Goal: Task Accomplishment & Management: Use online tool/utility

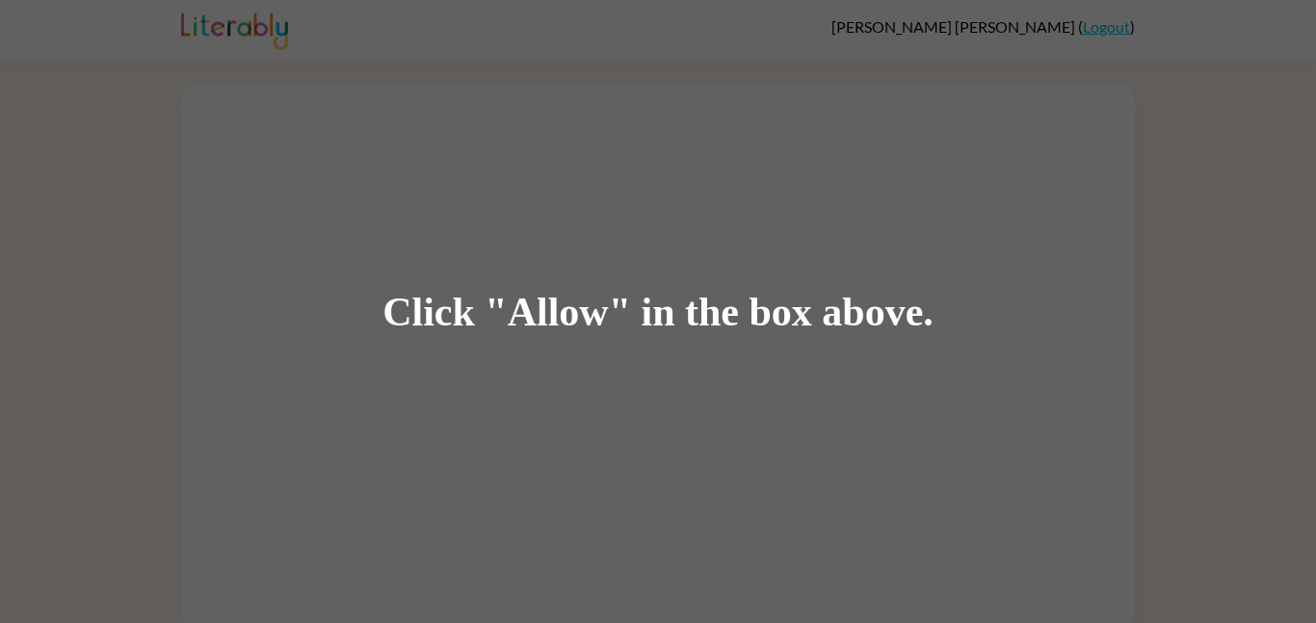
click at [610, 309] on div "Click "Allow" in the box above." at bounding box center [657, 311] width 551 height 43
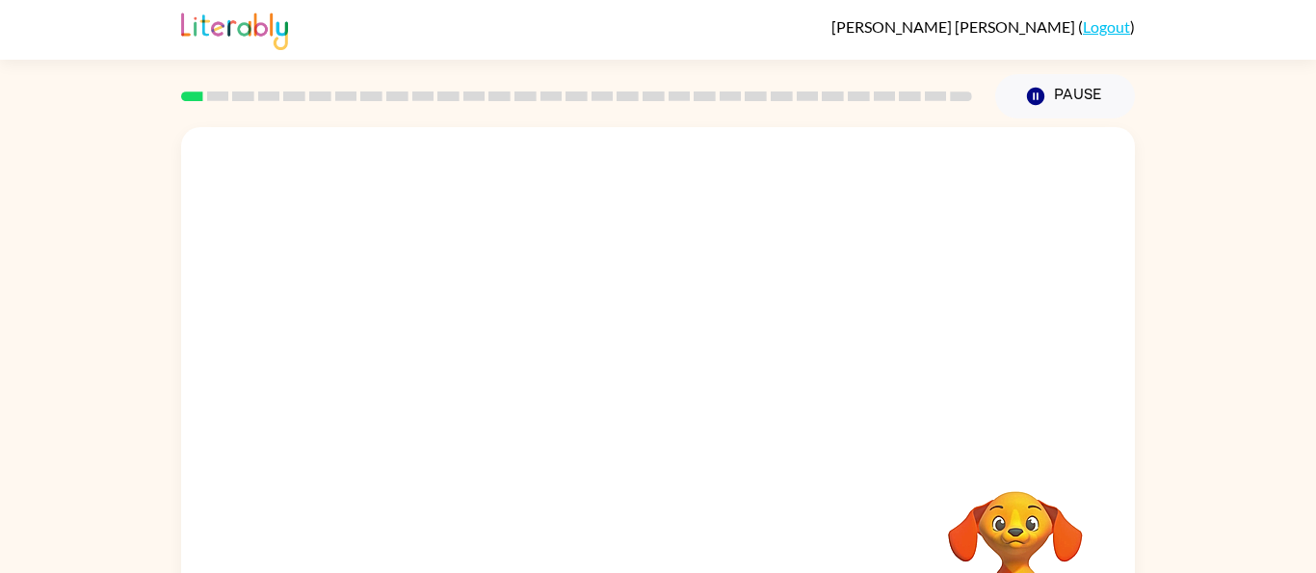
scroll to position [104, 0]
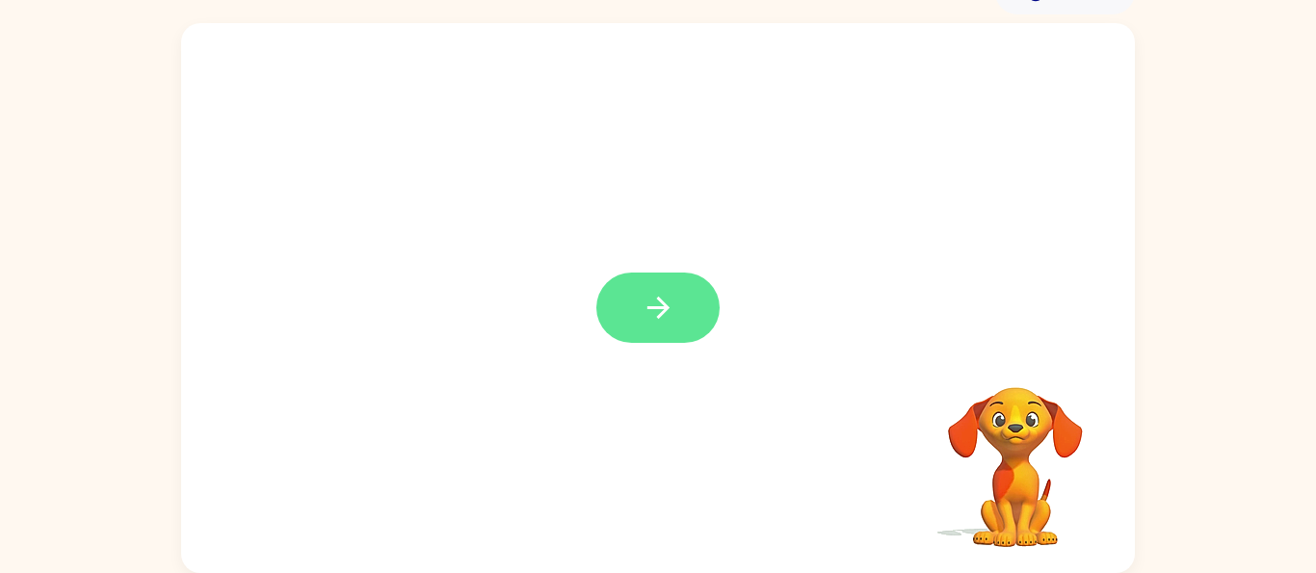
click at [664, 323] on icon "button" at bounding box center [658, 308] width 34 height 34
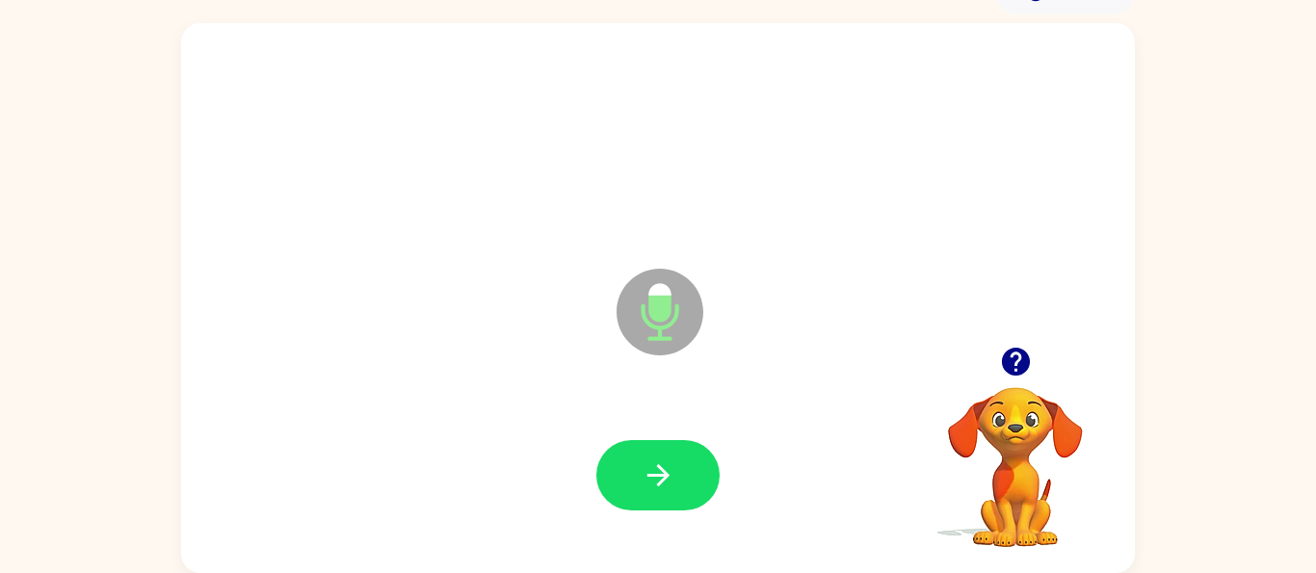
click at [1022, 354] on icon "button" at bounding box center [1015, 362] width 28 height 28
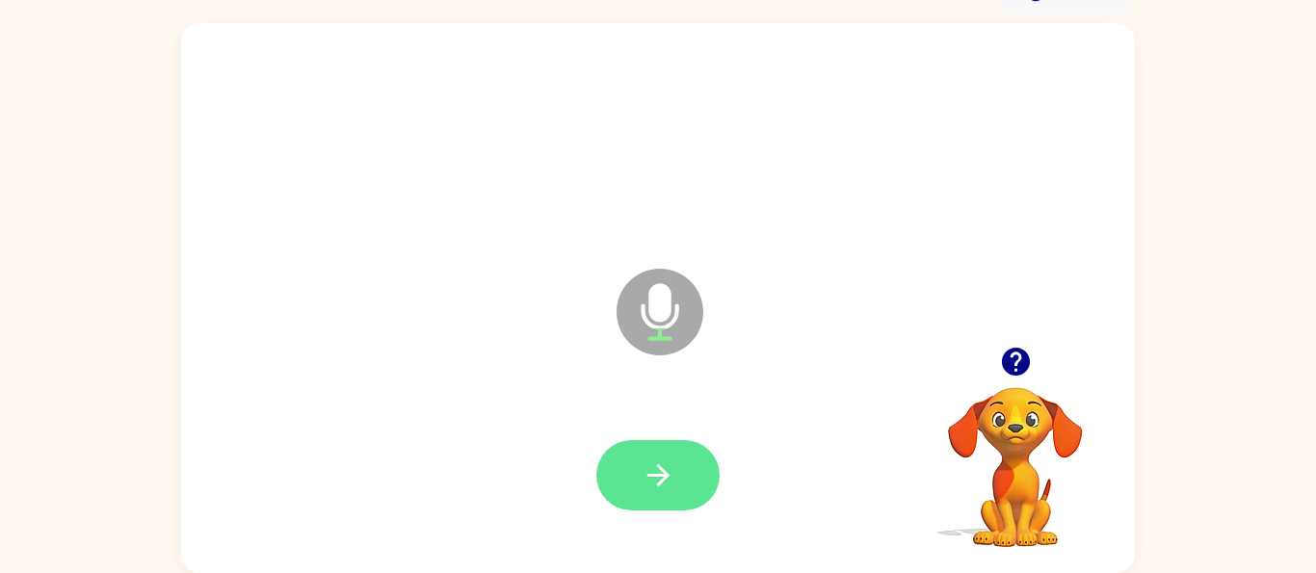
click at [680, 477] on button "button" at bounding box center [657, 475] width 123 height 70
click at [631, 464] on button "button" at bounding box center [657, 475] width 123 height 70
